Goal: Check status: Check status

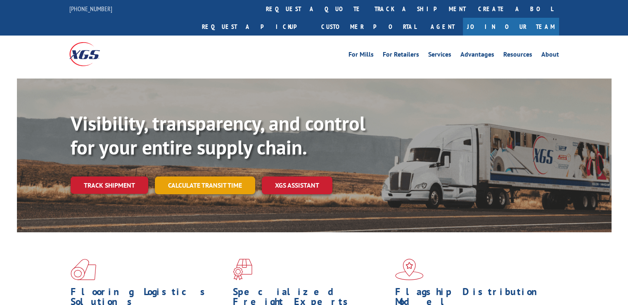
click at [201, 176] on link "Calculate transit time" at bounding box center [205, 185] width 100 height 18
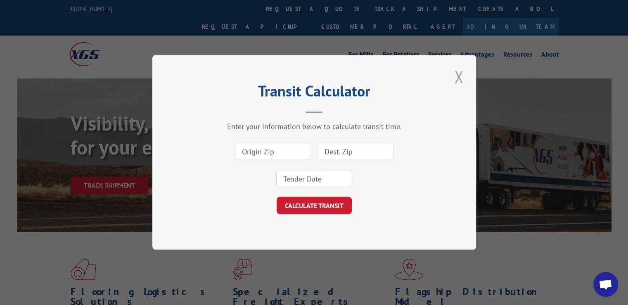
click at [459, 75] on button "Close modal" at bounding box center [459, 76] width 14 height 23
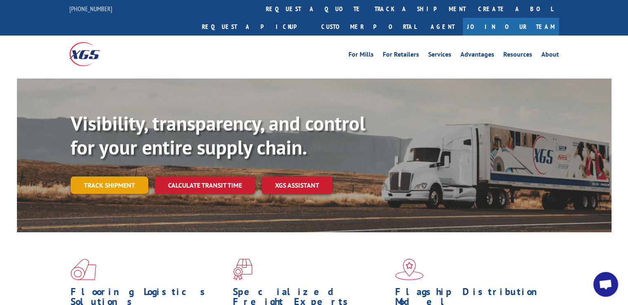
click at [124, 176] on link "Track shipment" at bounding box center [110, 184] width 78 height 17
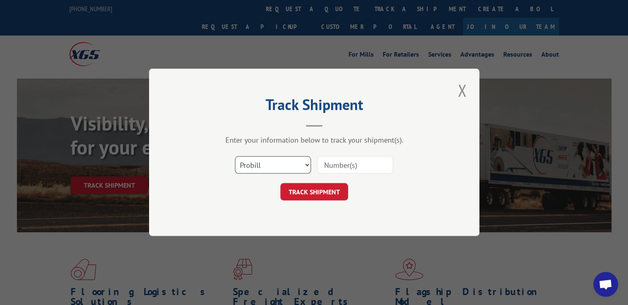
click at [304, 165] on select "Select category... Probill BOL PO" at bounding box center [273, 164] width 76 height 17
select select "bol"
click at [235, 156] on select "Select category... Probill BOL PO" at bounding box center [273, 164] width 76 height 17
drag, startPoint x: 343, startPoint y: 157, endPoint x: 344, endPoint y: 163, distance: 5.8
click at [344, 157] on input at bounding box center [355, 164] width 76 height 17
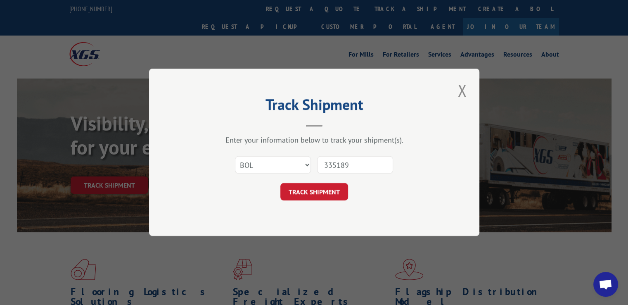
type input "3351895"
click button "TRACK SHIPMENT" at bounding box center [314, 191] width 68 height 17
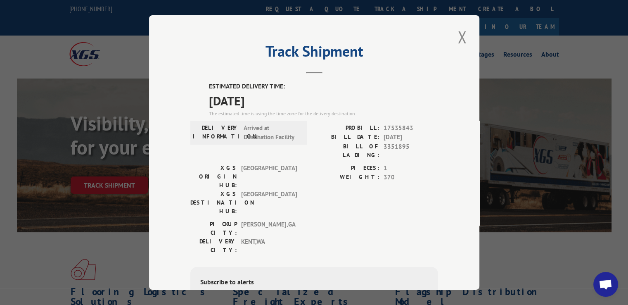
drag, startPoint x: 355, startPoint y: 196, endPoint x: 331, endPoint y: 201, distance: 24.9
click at [331, 219] on div "PICKUP CITY: [GEOGRAPHIC_DATA] , [GEOGRAPHIC_DATA] DELIVERY CITY: [GEOGRAPHIC_D…" at bounding box center [314, 238] width 248 height 39
click at [457, 35] on button "Close modal" at bounding box center [462, 37] width 14 height 23
